Goal: Task Accomplishment & Management: Complete application form

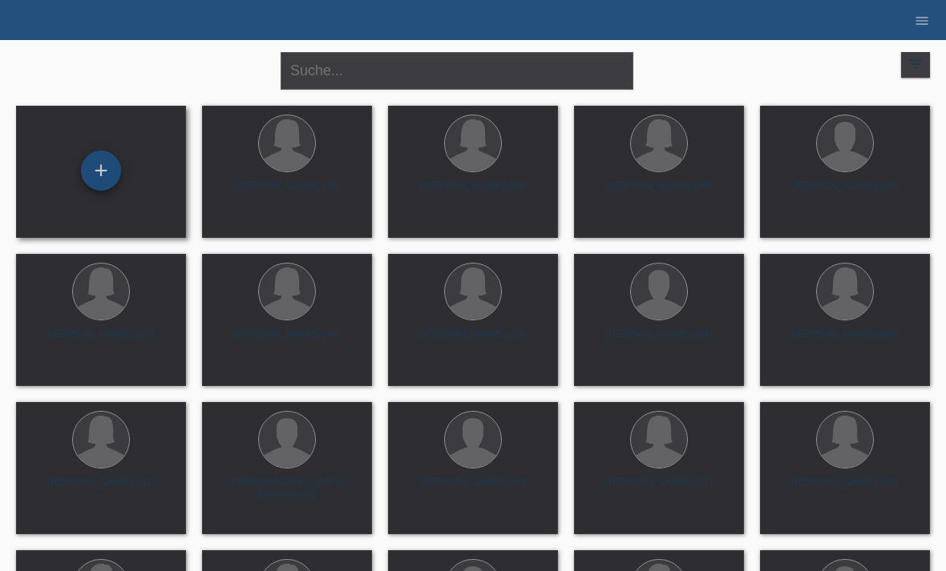
click at [118, 161] on div "+" at bounding box center [101, 170] width 38 height 27
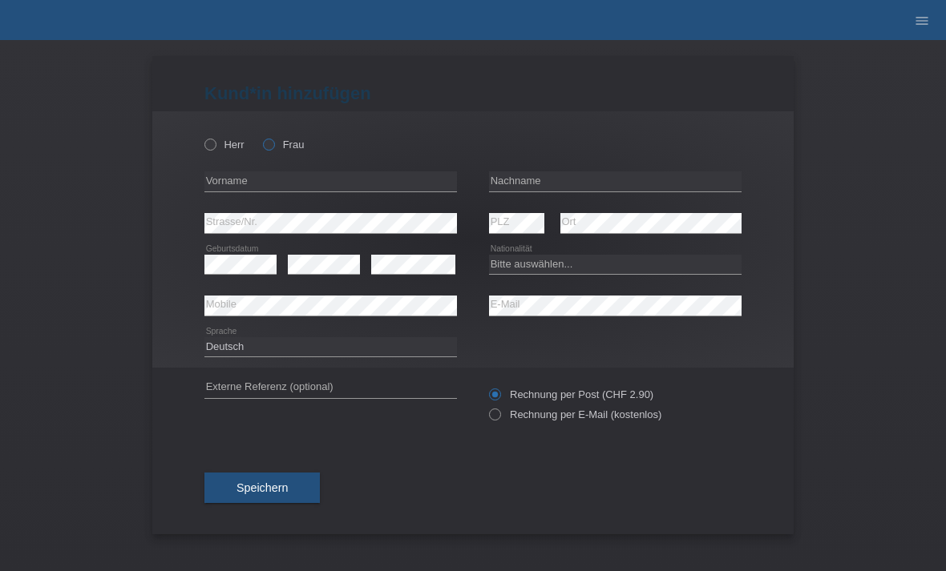
click at [281, 140] on label "Frau" at bounding box center [283, 145] width 41 height 12
click at [273, 140] on input "Frau" at bounding box center [268, 144] width 10 height 10
radio input "true"
click at [304, 176] on input "text" at bounding box center [330, 182] width 252 height 20
type input "Eva"
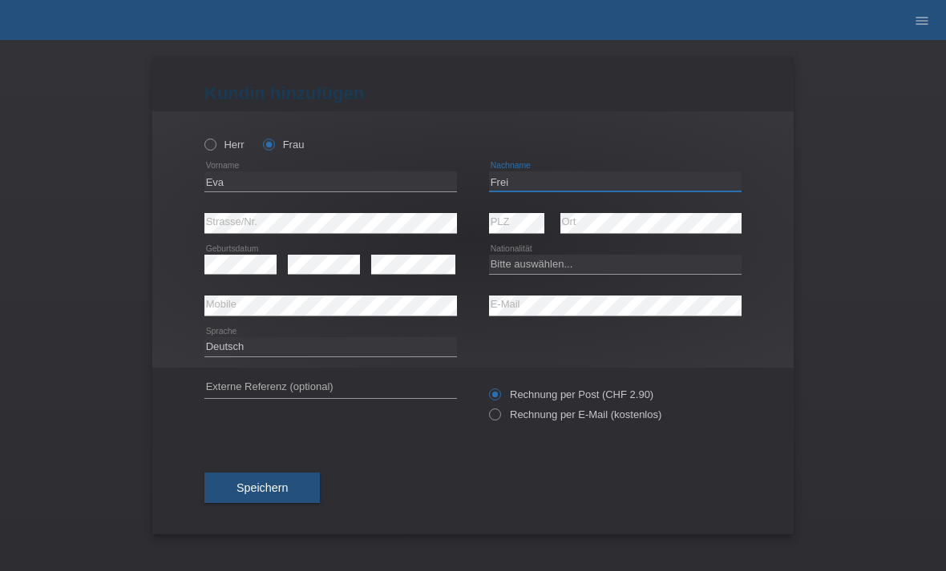
type input "Frei"
click at [594, 260] on select "Bitte auswählen... Schweiz Deutschland Liechtenstein Österreich ------------ Af…" at bounding box center [615, 264] width 252 height 19
select select "CH"
click at [509, 420] on label "Rechnung per E-Mail (kostenlos)" at bounding box center [575, 415] width 172 height 12
click at [499, 420] on input "Rechnung per E-Mail (kostenlos)" at bounding box center [494, 419] width 10 height 20
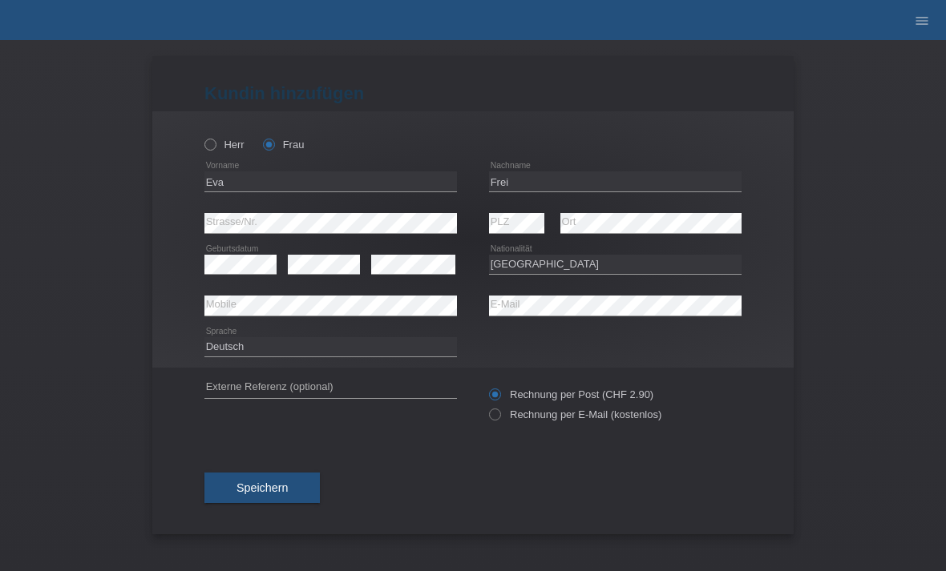
radio input "true"
click at [272, 488] on span "Speichern" at bounding box center [261, 488] width 51 height 13
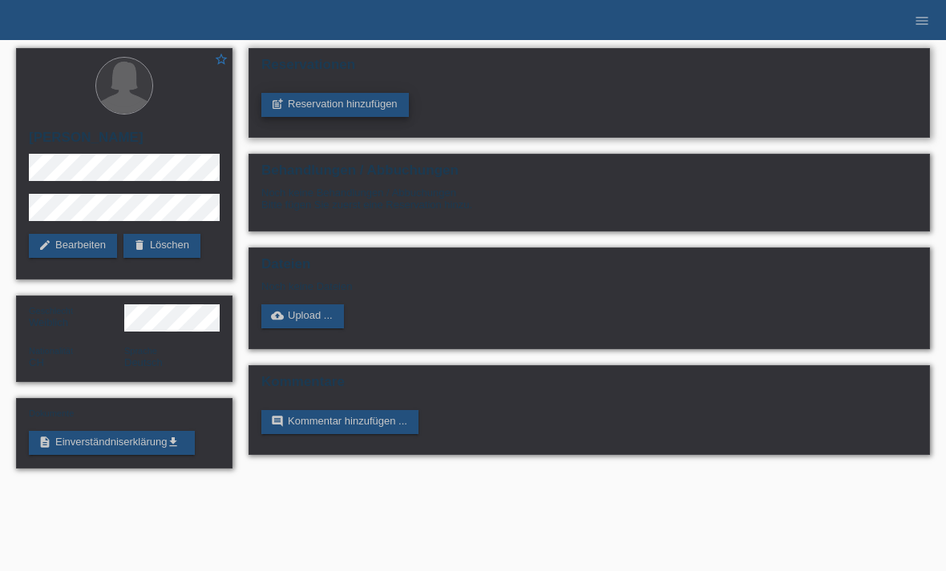
click at [365, 106] on link "post_add Reservation hinzufügen" at bounding box center [334, 105] width 147 height 24
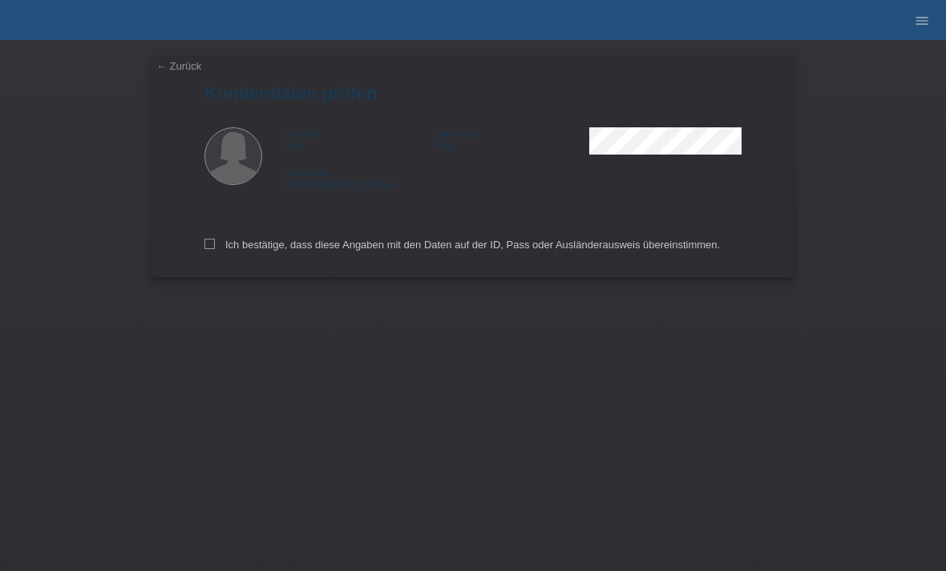
click at [200, 237] on div "← Zurück Kundendaten prüfen Vorname Eva Nachname Frei Nationalität Schweiz" at bounding box center [472, 166] width 641 height 221
click at [216, 239] on div "Ich bestätige, dass diese Angaben mit den Daten auf der ID, Pass oder Ausländer…" at bounding box center [472, 242] width 537 height 71
click at [223, 244] on label "Ich bestätige, dass diese Angaben mit den Daten auf der ID, Pass oder Ausländer…" at bounding box center [461, 245] width 515 height 12
click at [215, 244] on input "Ich bestätige, dass diese Angaben mit den Daten auf der ID, Pass oder Ausländer…" at bounding box center [209, 244] width 10 height 10
checkbox input "true"
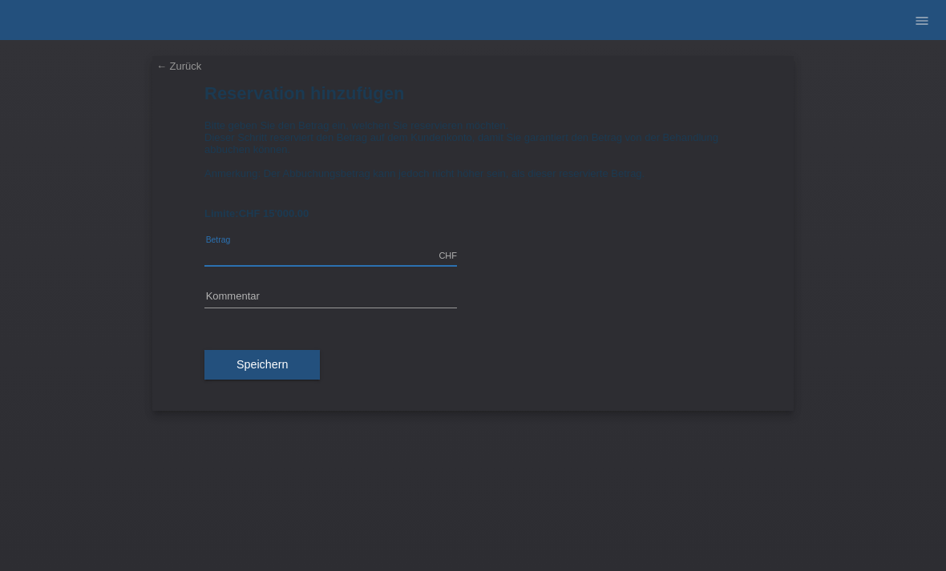
click at [316, 258] on input "text" at bounding box center [330, 256] width 252 height 20
click at [313, 308] on input "text" at bounding box center [330, 298] width 252 height 20
type input "3195.00"
type input "Bodyforming M"
click at [277, 371] on span "Speichern" at bounding box center [261, 364] width 51 height 13
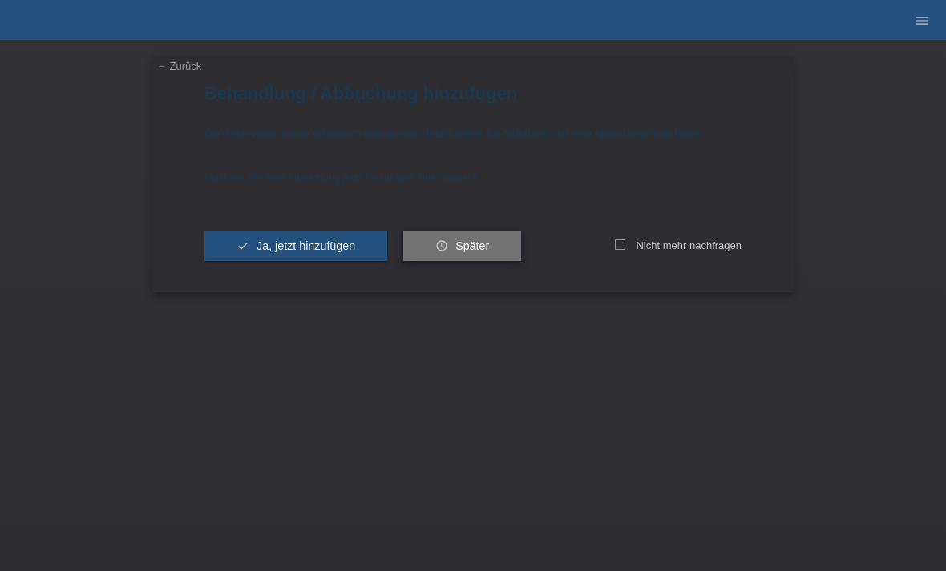
click at [489, 246] on span "Später" at bounding box center [472, 246] width 34 height 13
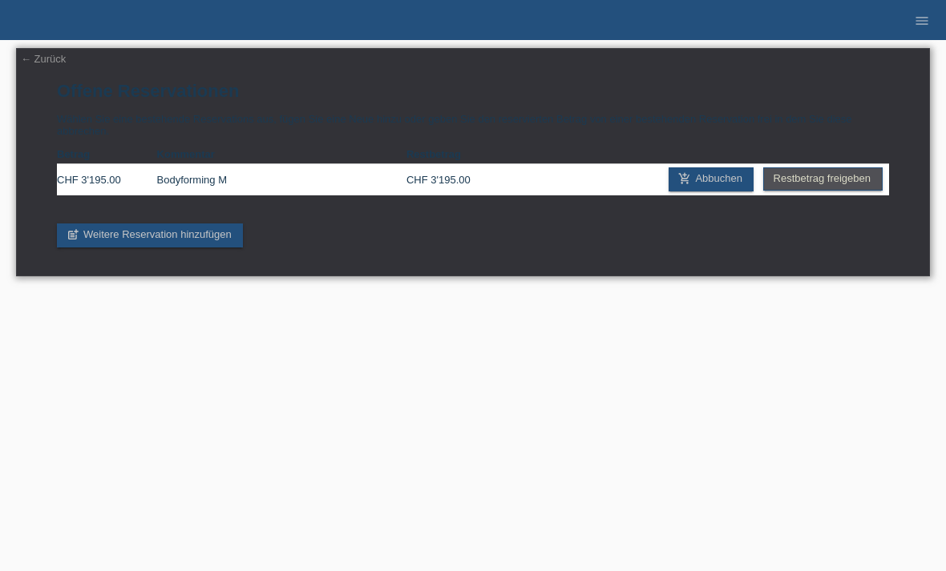
click at [38, 63] on link "← Zurück" at bounding box center [43, 59] width 45 height 12
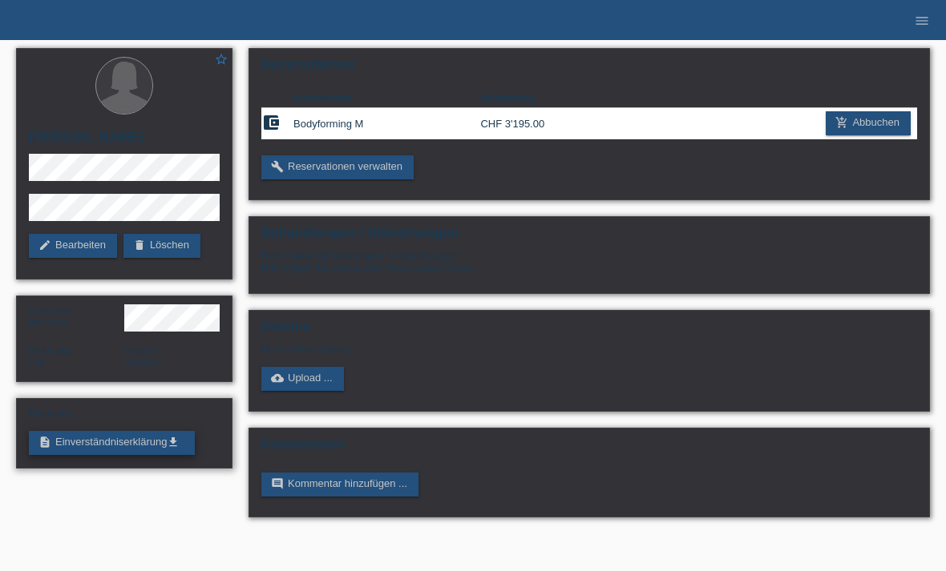
click at [128, 447] on link "description Einverständniserklärung get_app" at bounding box center [112, 443] width 166 height 24
click at [854, 120] on link "add_shopping_cart Abbuchen" at bounding box center [867, 123] width 85 height 24
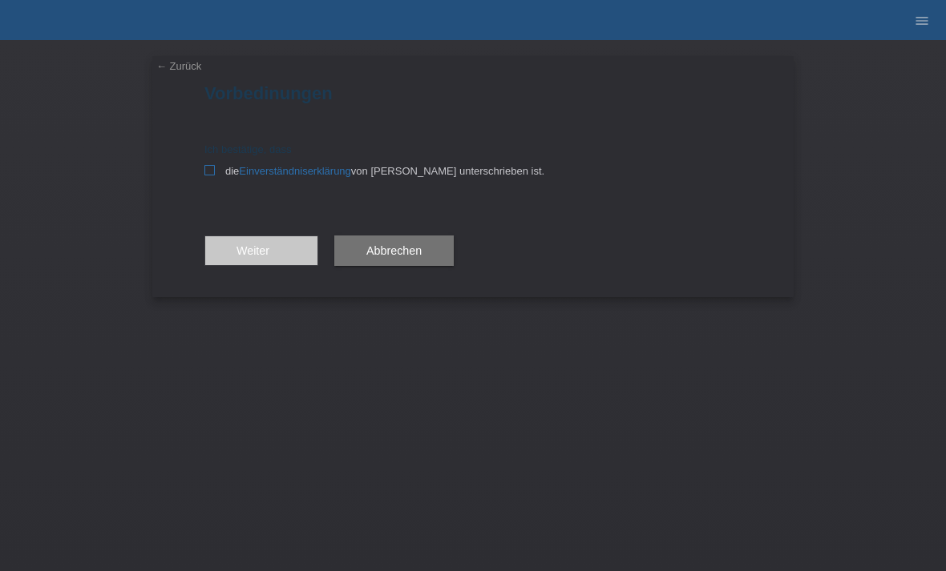
click at [208, 170] on icon at bounding box center [209, 170] width 10 height 10
click at [208, 170] on input "die Einverständniserklärung von der Kundin unterschrieben ist." at bounding box center [209, 170] width 10 height 10
checkbox input "true"
click at [261, 247] on span "Weiter arrow_forward" at bounding box center [261, 250] width 50 height 13
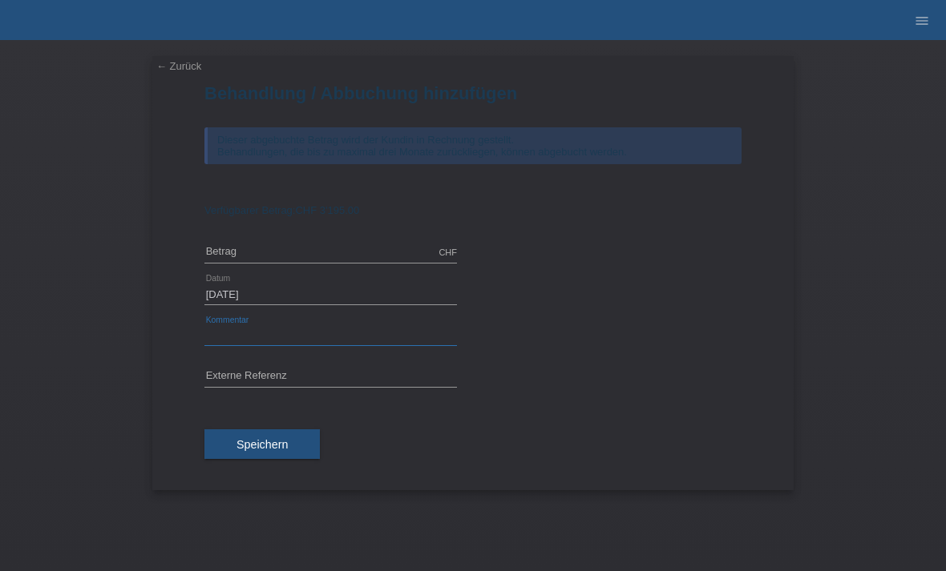
click at [321, 339] on input "text" at bounding box center [330, 336] width 252 height 20
type input "Bodyforming M"
click at [316, 263] on input "text" at bounding box center [330, 253] width 252 height 20
click at [300, 443] on button "Speichern" at bounding box center [261, 445] width 115 height 30
type input "3195.00"
